Goal: Information Seeking & Learning: Learn about a topic

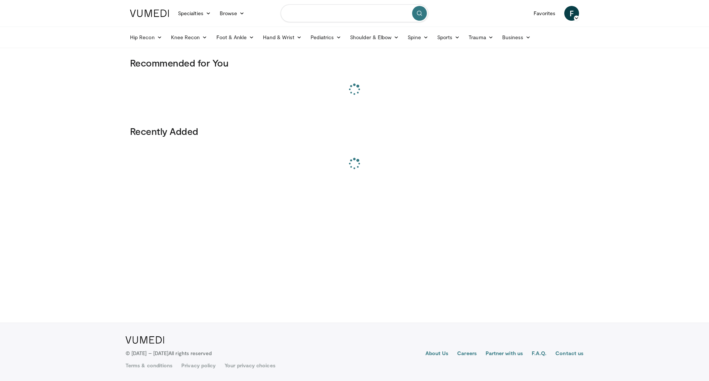
click at [359, 17] on input "Search topics, interventions" at bounding box center [354, 13] width 148 height 18
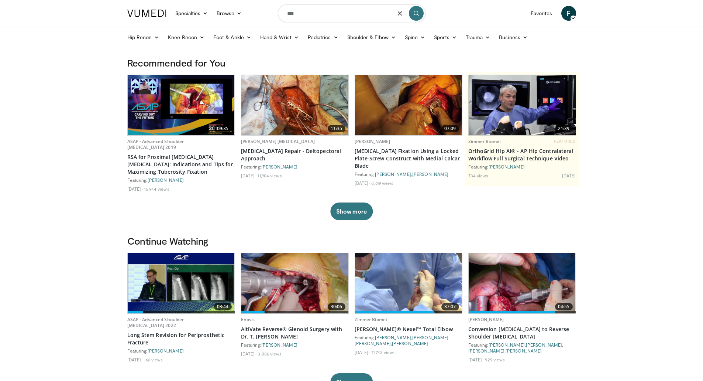
click at [341, 13] on input "***" at bounding box center [352, 13] width 148 height 18
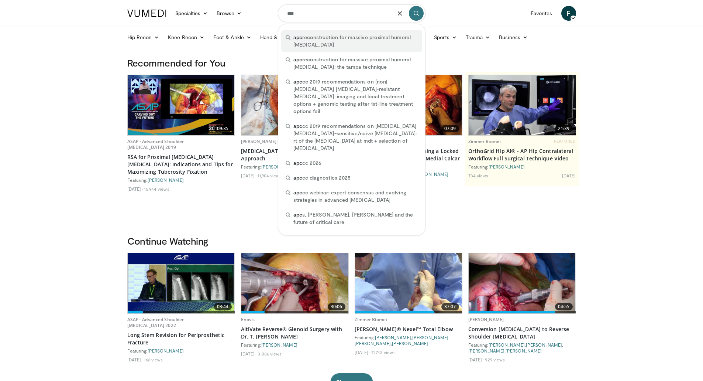
click at [341, 36] on span "apc reconstruction for massive proximal humeral bone loss" at bounding box center [355, 41] width 124 height 15
type input "**********"
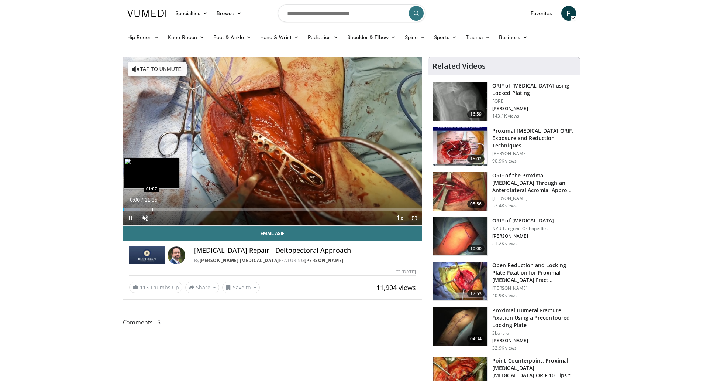
click at [152, 210] on div "Progress Bar" at bounding box center [152, 208] width 1 height 3
drag, startPoint x: 161, startPoint y: 209, endPoint x: 228, endPoint y: 213, distance: 67.6
click at [228, 213] on div "Current Time 1:49 / Duration 11:35 Play Skip Backward Skip Forward Unmute Loade…" at bounding box center [272, 217] width 299 height 15
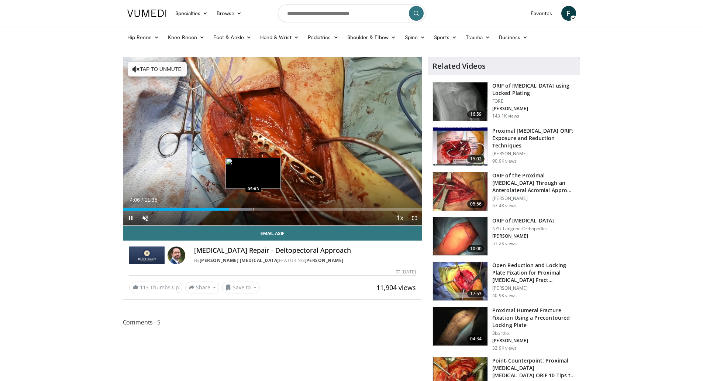
click at [254, 210] on div "Progress Bar" at bounding box center [254, 208] width 1 height 3
click at [269, 211] on div "Current Time 5:03 / Duration 11:35 Pause Skip Backward Skip Forward Unmute Load…" at bounding box center [272, 217] width 299 height 15
click at [266, 209] on div "Progress Bar" at bounding box center [266, 208] width 1 height 3
click at [273, 210] on div "Current Time 5:31 / Duration 11:35 Pause Skip Backward Skip Forward Unmute Load…" at bounding box center [272, 217] width 299 height 15
click at [282, 209] on div "Progress Bar" at bounding box center [282, 208] width 1 height 3
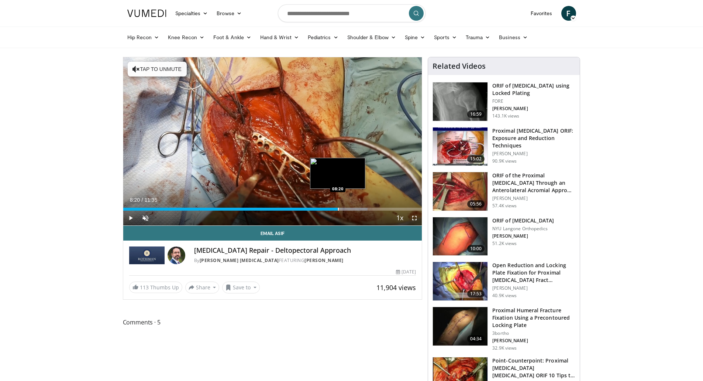
drag, startPoint x: 289, startPoint y: 209, endPoint x: 338, endPoint y: 209, distance: 49.1
click at [338, 209] on div "Progress Bar" at bounding box center [338, 208] width 1 height 3
drag, startPoint x: 333, startPoint y: 209, endPoint x: 309, endPoint y: 206, distance: 24.5
click at [309, 206] on div "Loaded : 65.99% 07:13 07:13" at bounding box center [272, 206] width 299 height 7
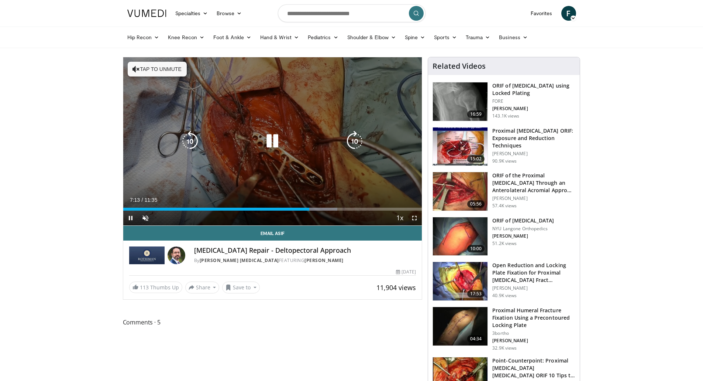
click at [318, 172] on div "10 seconds Tap to unmute" at bounding box center [272, 141] width 299 height 168
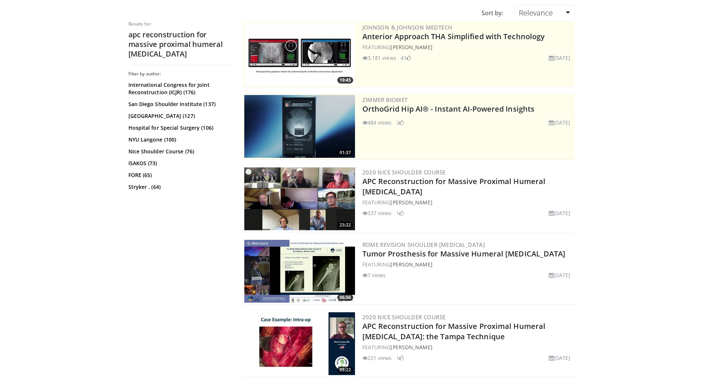
scroll to position [74, 0]
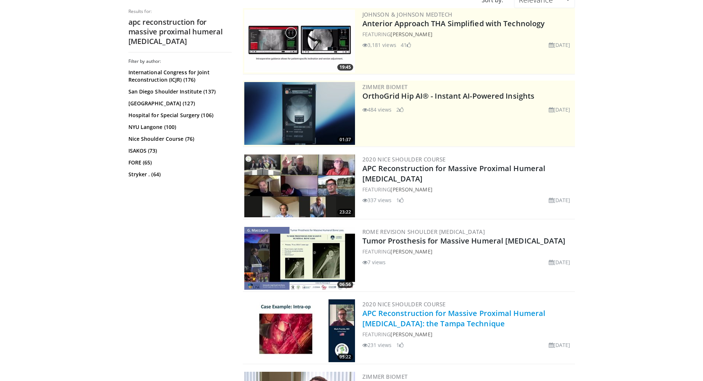
click at [422, 319] on link "APC Reconstruction for Massive Proximal Humeral Bone Loss: the Tampa Technique" at bounding box center [453, 318] width 183 height 20
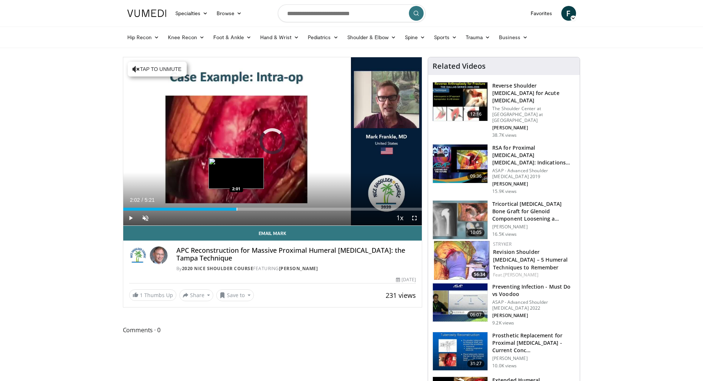
click at [237, 207] on div "Loaded : 12.31% 0:01 2:01" at bounding box center [272, 206] width 299 height 7
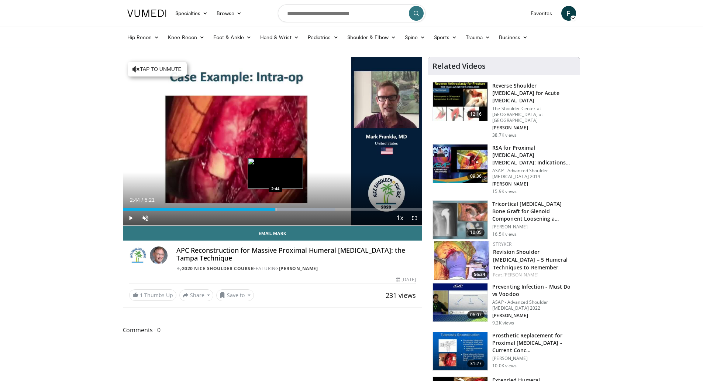
drag, startPoint x: 246, startPoint y: 207, endPoint x: 275, endPoint y: 207, distance: 29.5
click at [275, 207] on div "Loaded : 70.90% 2:43 2:44" at bounding box center [272, 206] width 299 height 7
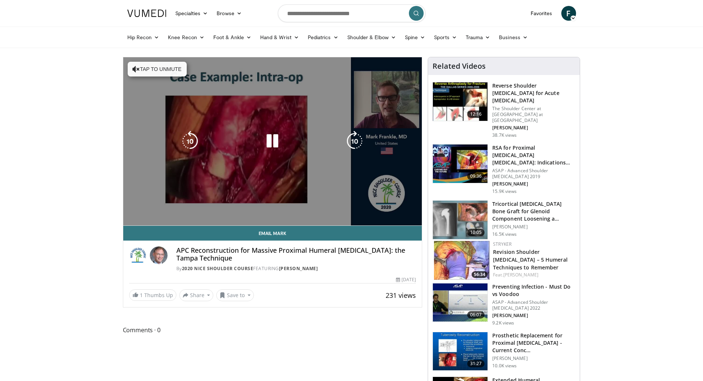
click at [210, 166] on div "10 seconds Tap to unmute" at bounding box center [272, 141] width 299 height 168
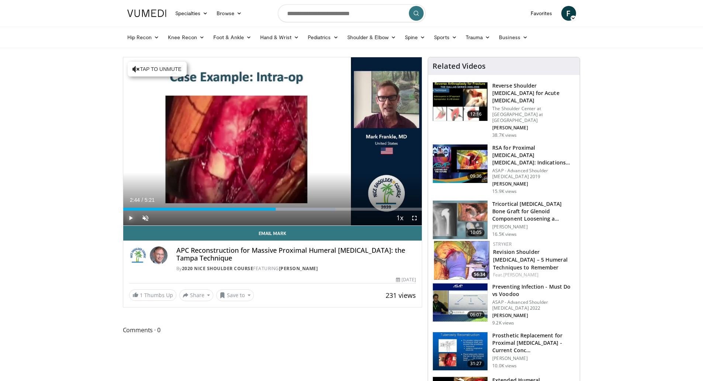
click at [127, 217] on span "Video Player" at bounding box center [130, 217] width 15 height 15
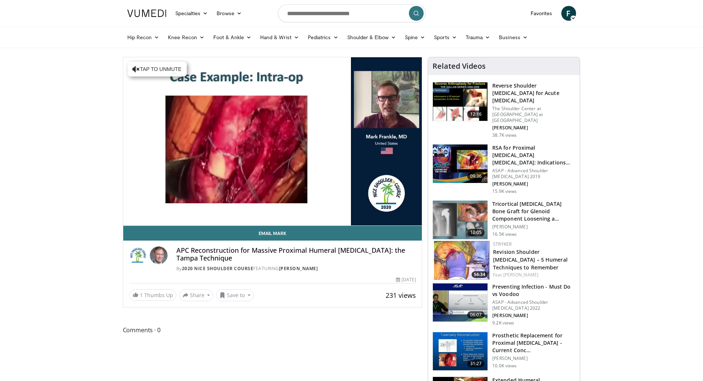
click at [127, 217] on div "10 seconds Tap to unmute" at bounding box center [272, 141] width 299 height 168
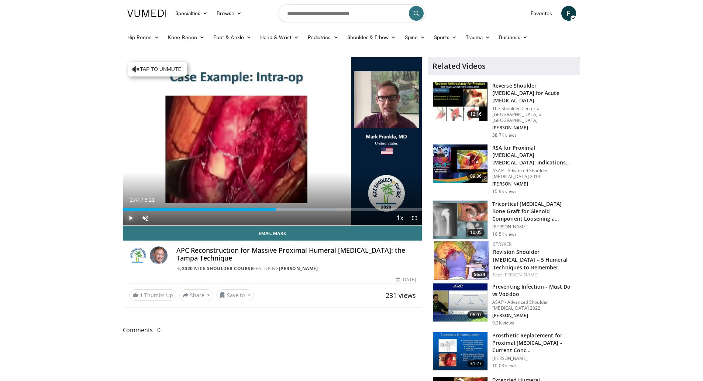
click at [130, 216] on span "Video Player" at bounding box center [130, 217] width 15 height 15
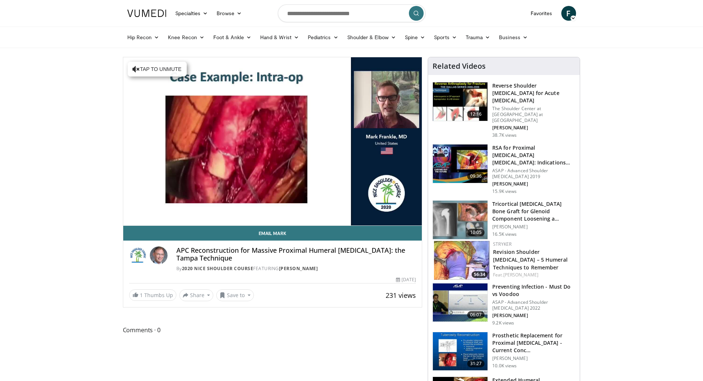
click at [130, 216] on video-js "**********" at bounding box center [272, 141] width 299 height 168
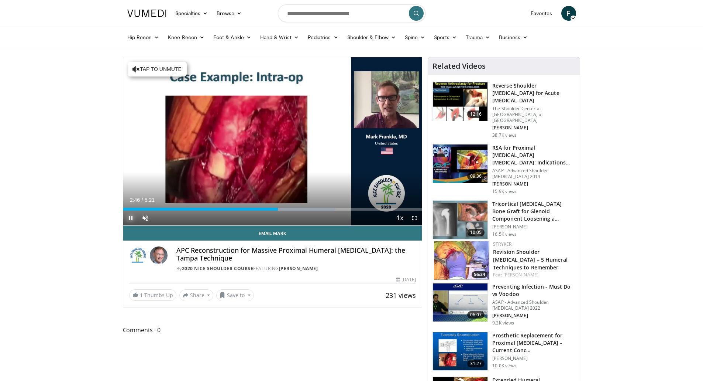
click at [131, 215] on span "Video Player" at bounding box center [130, 217] width 15 height 15
drag, startPoint x: 282, startPoint y: 207, endPoint x: 282, endPoint y: 218, distance: 10.4
click at [282, 218] on div "Current Time 2:50 / Duration 5:21 Play Skip Backward Skip Forward Unmute Loaded…" at bounding box center [272, 217] width 299 height 15
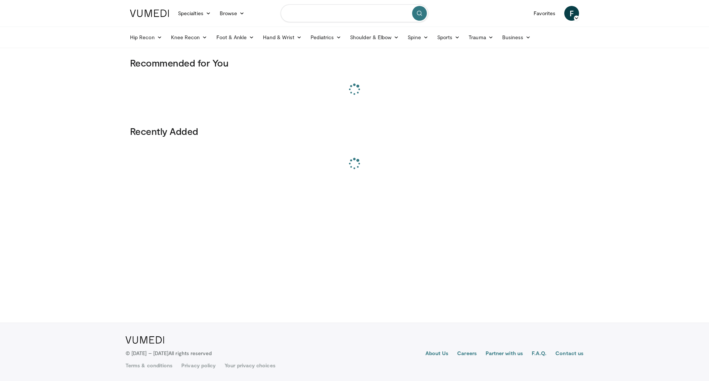
click at [315, 16] on input "Search topics, interventions" at bounding box center [354, 13] width 148 height 18
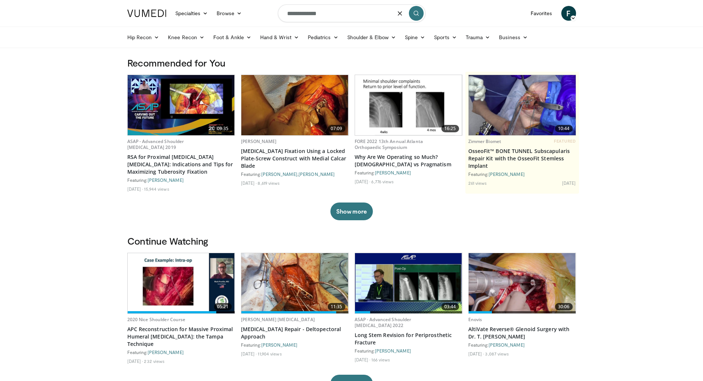
type input "**********"
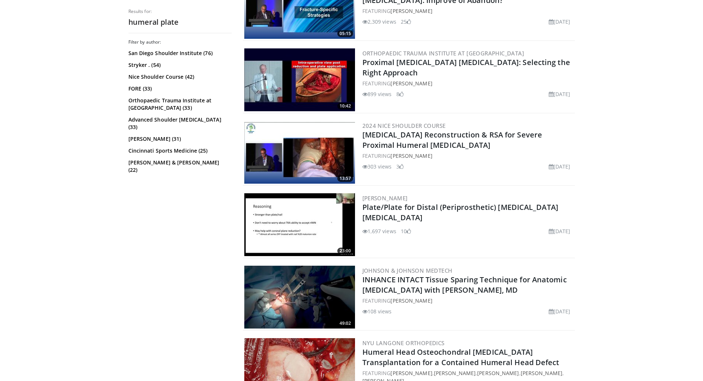
scroll to position [1107, 0]
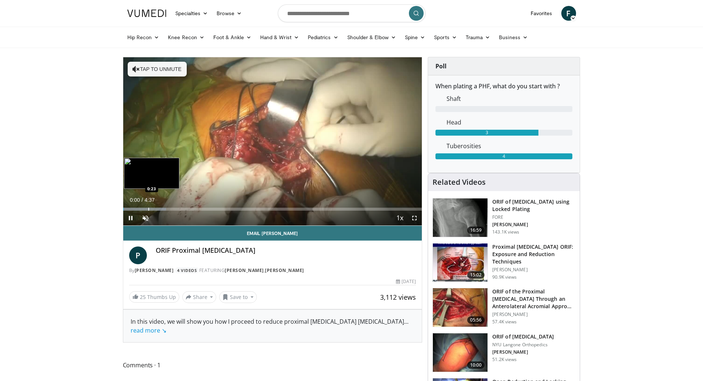
click at [148, 209] on div "Progress Bar" at bounding box center [148, 208] width 1 height 3
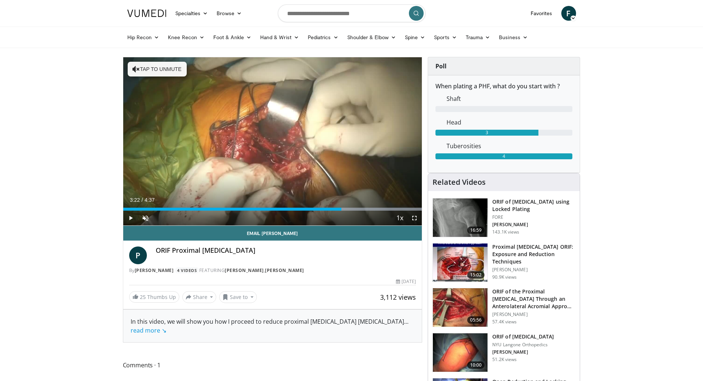
drag, startPoint x: 158, startPoint y: 207, endPoint x: 341, endPoint y: 222, distance: 183.7
click at [341, 222] on div "Current Time 3:22 / Duration 4:37 Play Skip Backward Skip Forward Unmute Loaded…" at bounding box center [272, 217] width 299 height 15
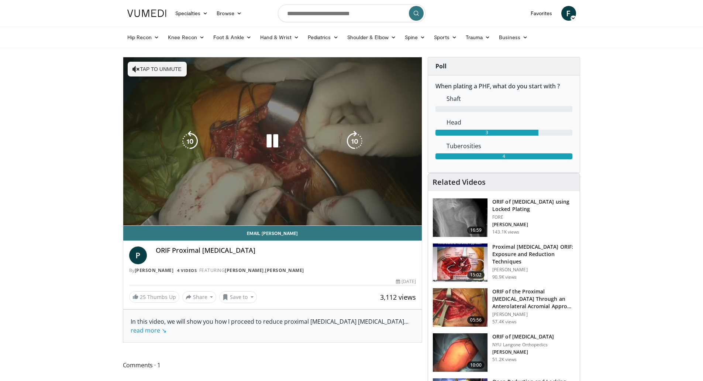
click at [320, 178] on div "10 seconds Tap to unmute" at bounding box center [272, 141] width 299 height 168
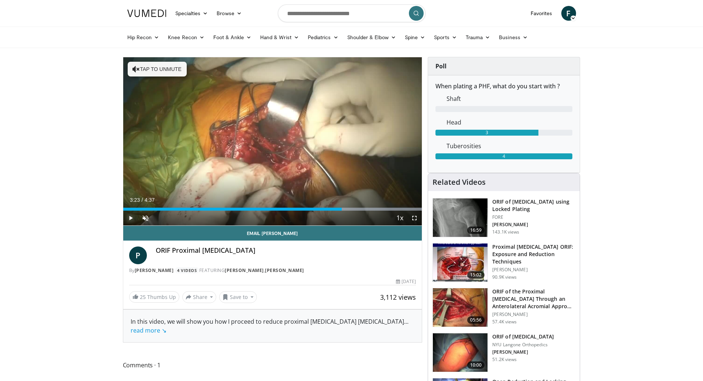
click at [129, 217] on span "Video Player" at bounding box center [130, 217] width 15 height 15
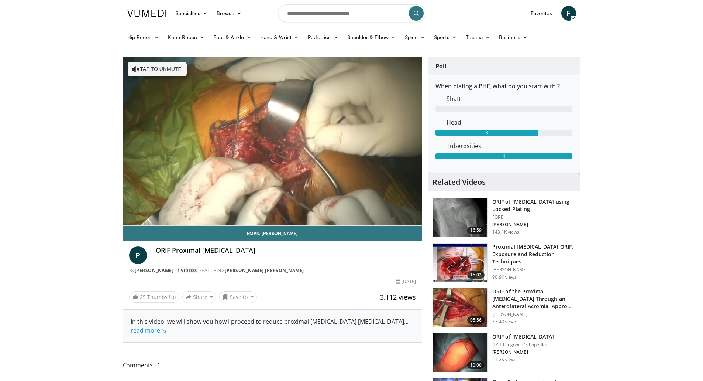
click at [129, 217] on div "10 seconds Tap to unmute" at bounding box center [272, 141] width 299 height 168
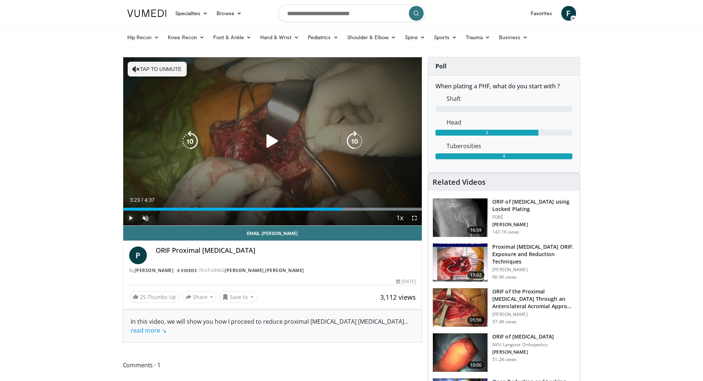
click at [129, 217] on span "Video Player" at bounding box center [130, 217] width 15 height 15
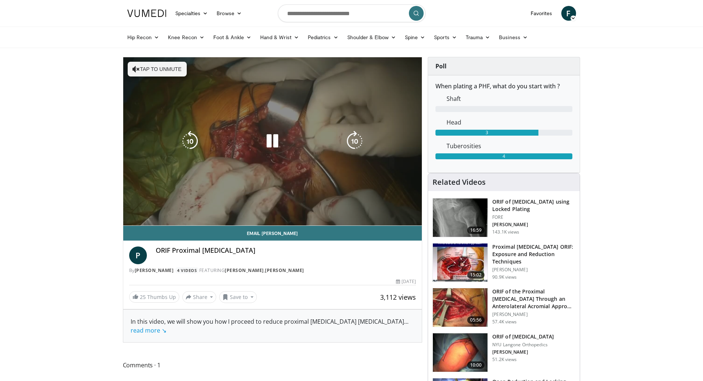
click at [129, 217] on div "10 seconds Tap to unmute" at bounding box center [272, 141] width 299 height 168
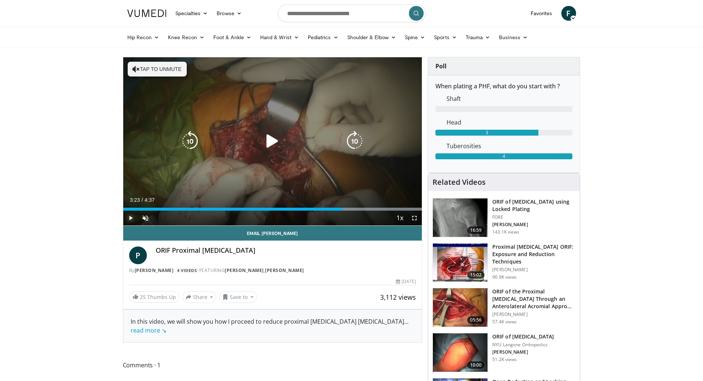
click at [129, 217] on span "Video Player" at bounding box center [130, 217] width 15 height 15
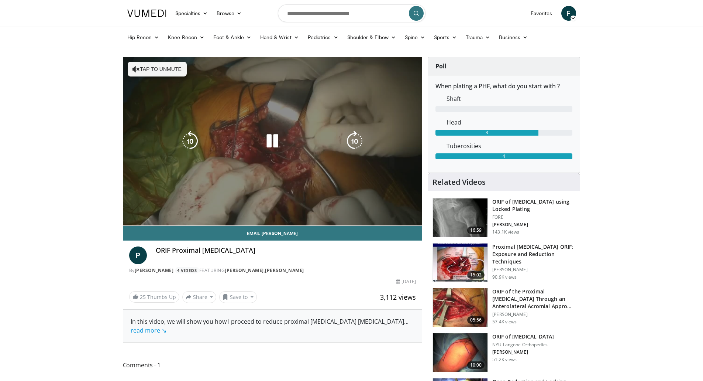
click at [129, 217] on div "10 seconds Tap to unmute" at bounding box center [272, 141] width 299 height 168
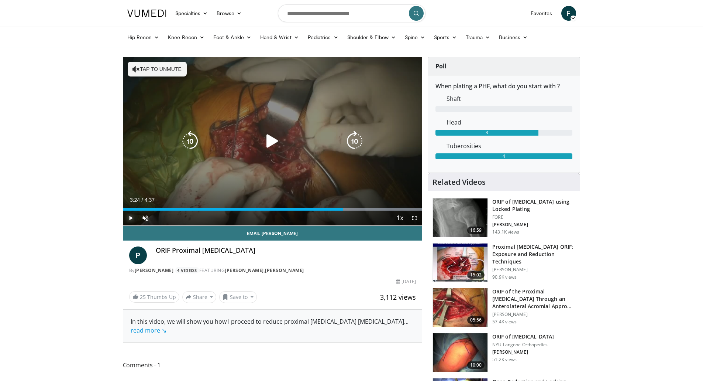
click at [129, 217] on span "Video Player" at bounding box center [130, 217] width 15 height 15
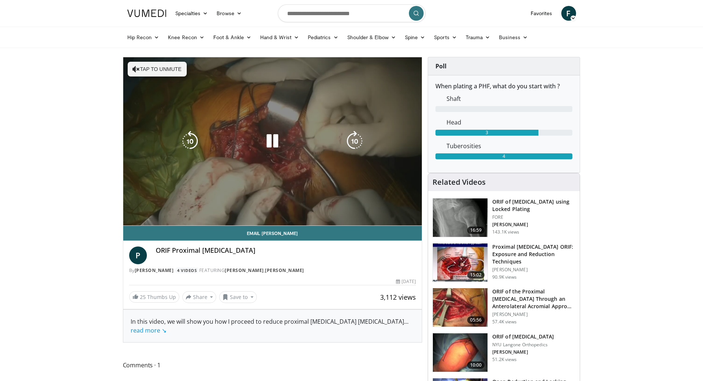
click at [129, 217] on div "10 seconds Tap to unmute" at bounding box center [272, 141] width 299 height 168
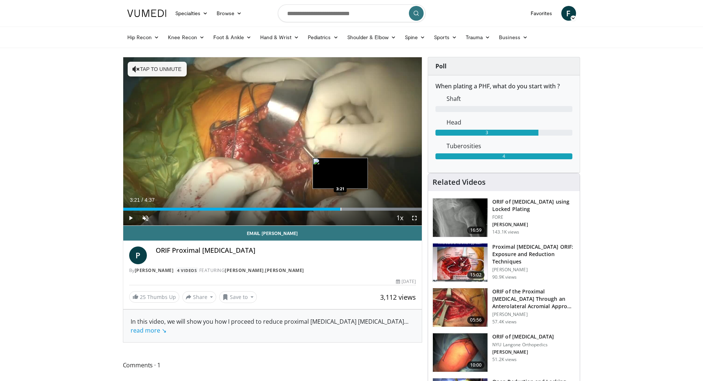
click at [341, 209] on div "Progress Bar" at bounding box center [341, 208] width 1 height 3
drag, startPoint x: 336, startPoint y: 209, endPoint x: 357, endPoint y: 200, distance: 22.6
click at [357, 210] on div "Current Time 3:36 / Duration 4:37 Play Skip Backward Skip Forward Unmute Loaded…" at bounding box center [272, 217] width 299 height 15
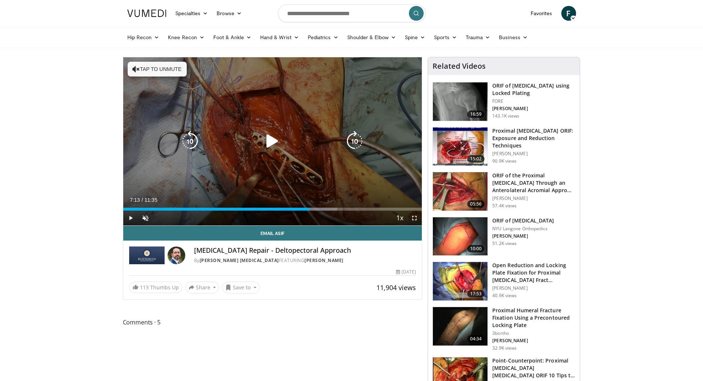
click at [216, 171] on div "10 seconds Tap to unmute" at bounding box center [272, 141] width 299 height 168
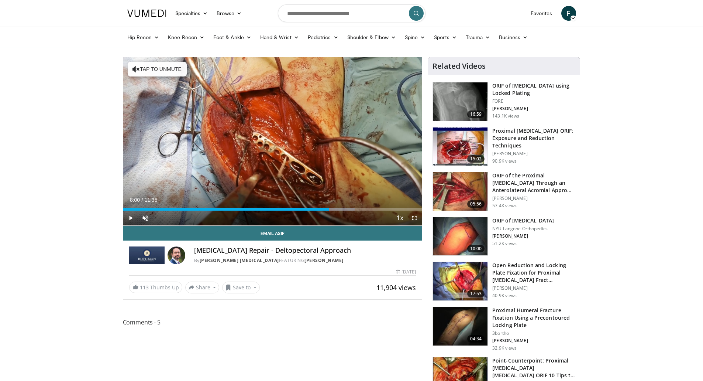
drag, startPoint x: 309, startPoint y: 206, endPoint x: 330, endPoint y: 202, distance: 21.4
click at [330, 210] on div "Current Time 8:00 / Duration 11:35 Play Skip Backward Skip Forward Unmute Loade…" at bounding box center [272, 217] width 299 height 15
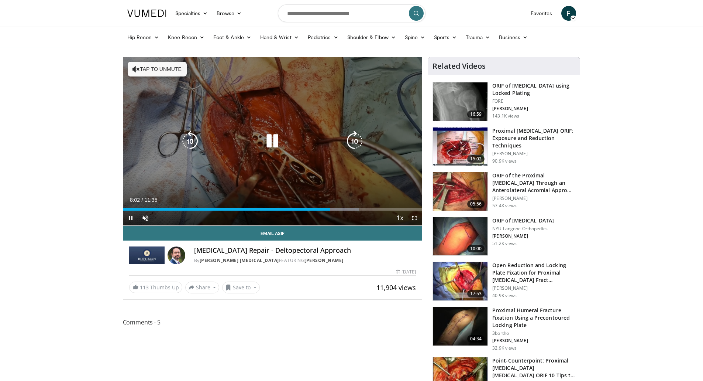
click at [274, 140] on icon "Video Player" at bounding box center [272, 141] width 21 height 21
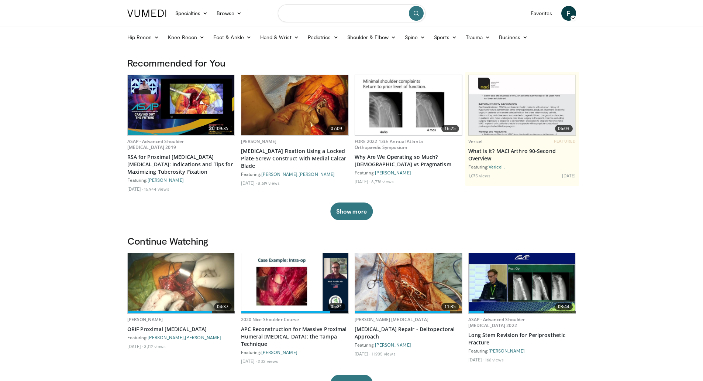
click at [326, 17] on input "Search topics, interventions" at bounding box center [352, 13] width 148 height 18
type input "**********"
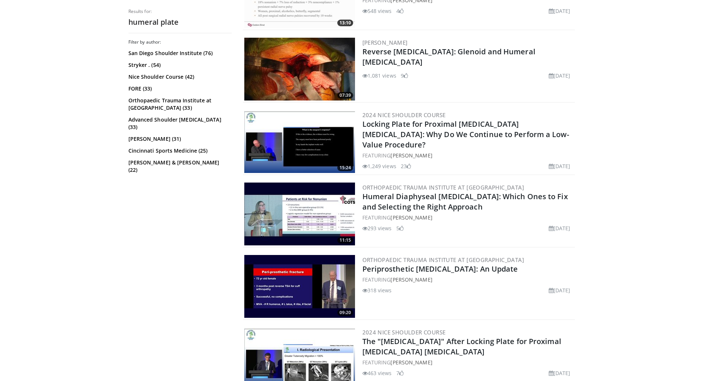
scroll to position [295, 0]
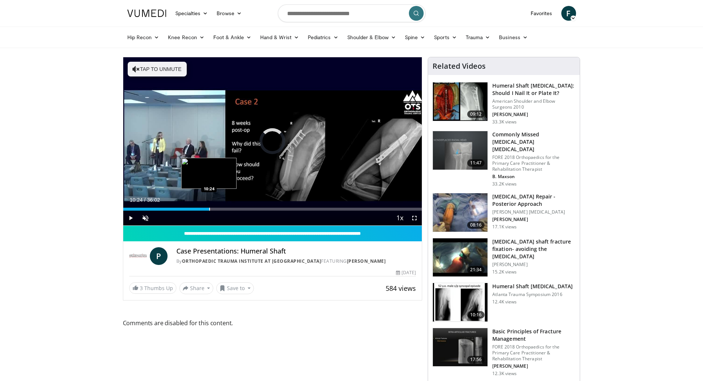
click at [209, 210] on div "Progress Bar" at bounding box center [209, 208] width 1 height 3
drag, startPoint x: 224, startPoint y: 210, endPoint x: 266, endPoint y: 210, distance: 41.3
click at [266, 210] on div "Current Time 15:23 / Duration 36:02 Play Skip Backward Skip Forward Unmute Load…" at bounding box center [272, 217] width 299 height 15
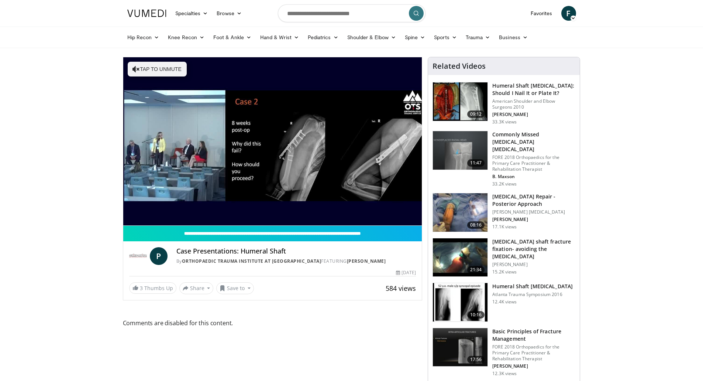
drag, startPoint x: 266, startPoint y: 210, endPoint x: 275, endPoint y: 210, distance: 9.2
click at [275, 210] on video-js "**********" at bounding box center [272, 141] width 299 height 168
click at [525, 87] on h3 "Humeral Shaft Fractures: Should I Nail It or Plate It?" at bounding box center [533, 89] width 83 height 15
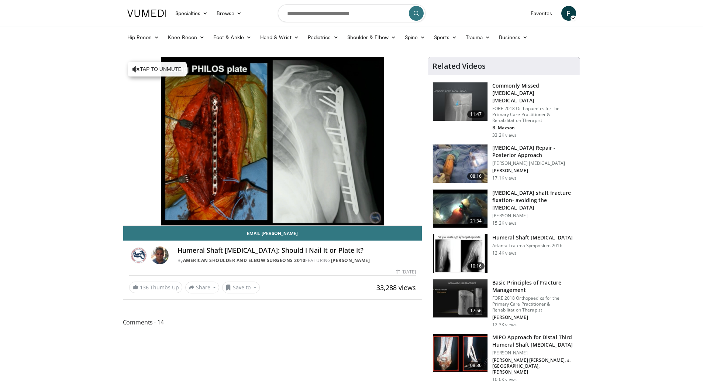
click at [531, 148] on h3 "[MEDICAL_DATA] Repair - Posterior Approach" at bounding box center [533, 151] width 83 height 15
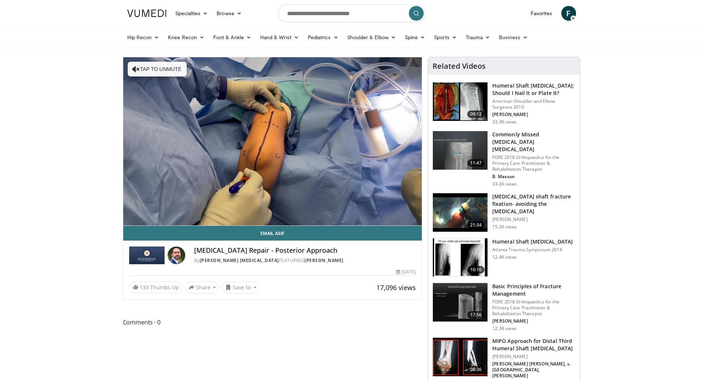
click at [523, 193] on h3 "[MEDICAL_DATA] shaft fracture fixation- avoiding the [MEDICAL_DATA]" at bounding box center [533, 204] width 83 height 22
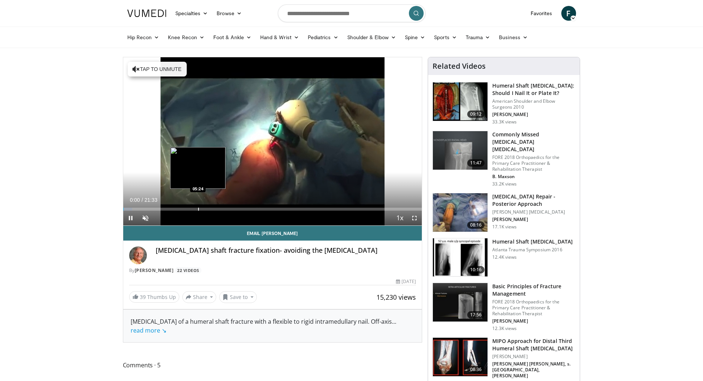
click at [198, 208] on div "Progress Bar" at bounding box center [198, 208] width 1 height 3
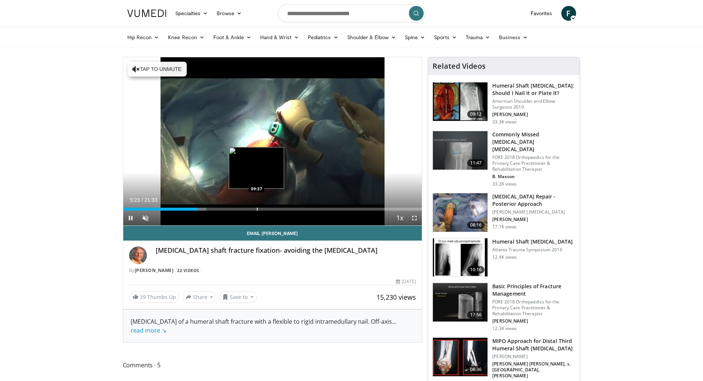
click at [257, 209] on div "Progress Bar" at bounding box center [257, 208] width 1 height 3
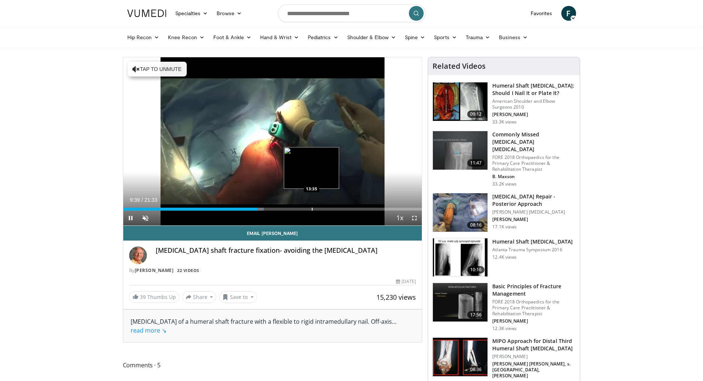
click at [313, 210] on div "Loaded : 47.18% 09:40 13:35" at bounding box center [272, 208] width 299 height 3
click at [334, 210] on div "Progress Bar" at bounding box center [334, 208] width 1 height 3
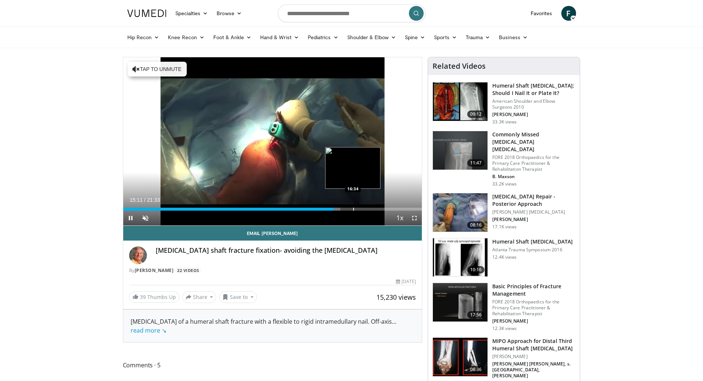
click at [353, 210] on div "Progress Bar" at bounding box center [353, 208] width 1 height 3
click at [377, 210] on div "Current Time 18:18 / Duration 21:33 Play Skip Backward Skip Forward Unmute 0% L…" at bounding box center [272, 217] width 299 height 15
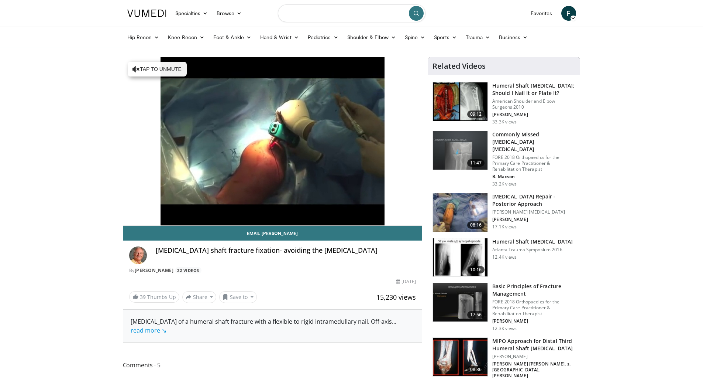
click at [320, 19] on input "Search topics, interventions" at bounding box center [352, 13] width 148 height 18
type input "**********"
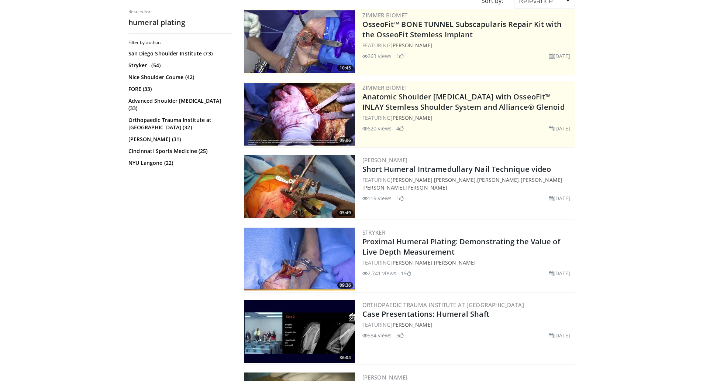
scroll to position [111, 0]
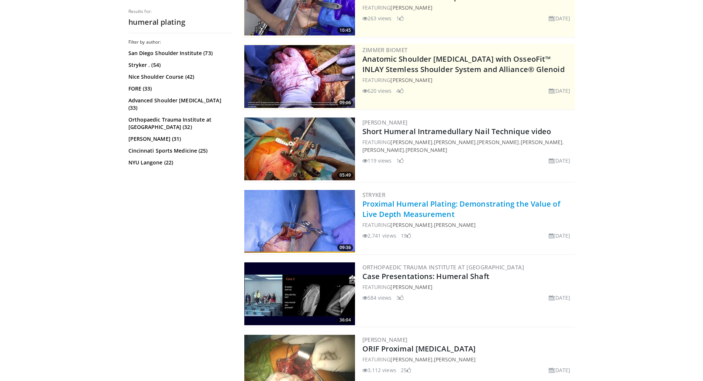
click at [426, 208] on link "Proximal Humeral Plating: Demonstrating the Value of Live Depth Measurement" at bounding box center [461, 209] width 198 height 20
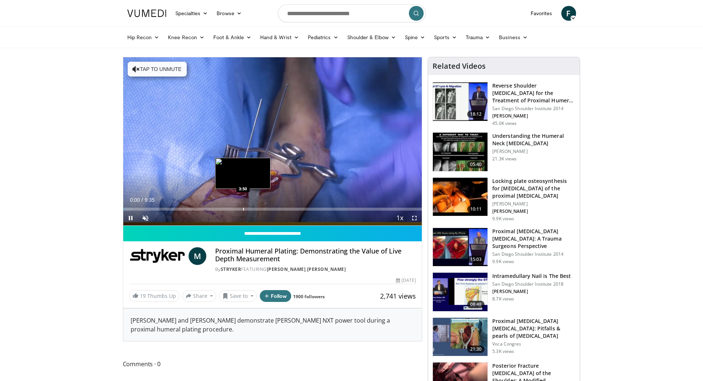
click at [243, 209] on div "Progress Bar" at bounding box center [243, 208] width 1 height 3
click at [251, 207] on video-js "**********" at bounding box center [272, 141] width 299 height 168
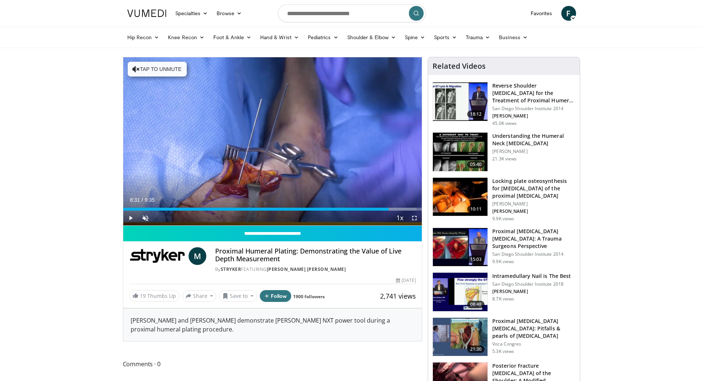
drag, startPoint x: 258, startPoint y: 208, endPoint x: 389, endPoint y: 224, distance: 131.3
click at [389, 224] on div "Current Time 8:31 / Duration 9:35 Play Skip Backward Skip Forward Unmute Loaded…" at bounding box center [272, 217] width 299 height 15
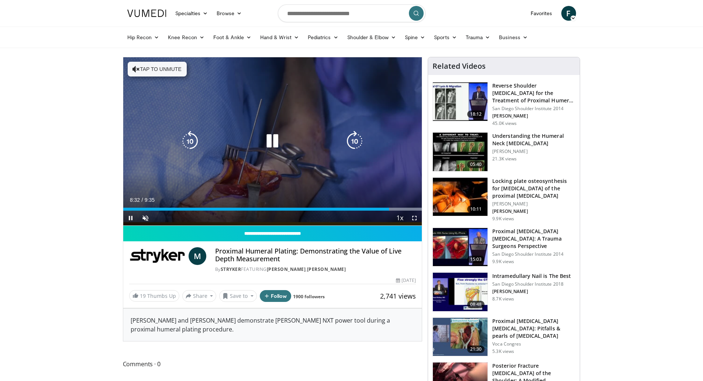
click at [245, 188] on div "10 seconds Tap to unmute" at bounding box center [272, 141] width 299 height 168
